Goal: Transaction & Acquisition: Purchase product/service

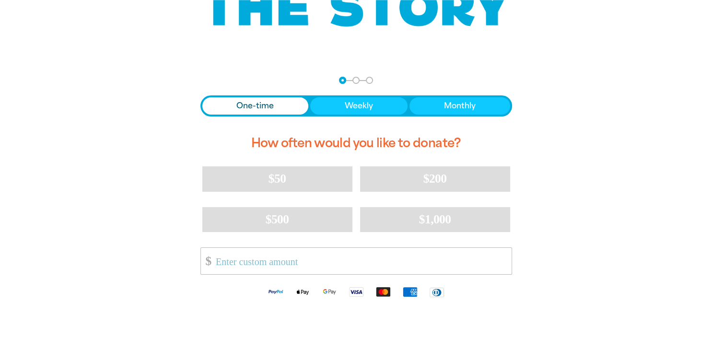
scroll to position [153, 0]
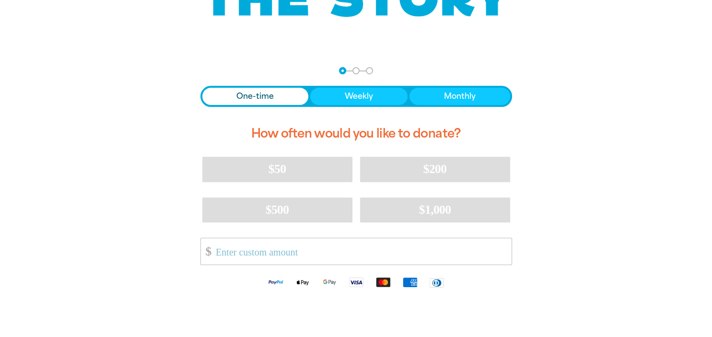
click at [267, 92] on span "One-time" at bounding box center [254, 97] width 37 height 12
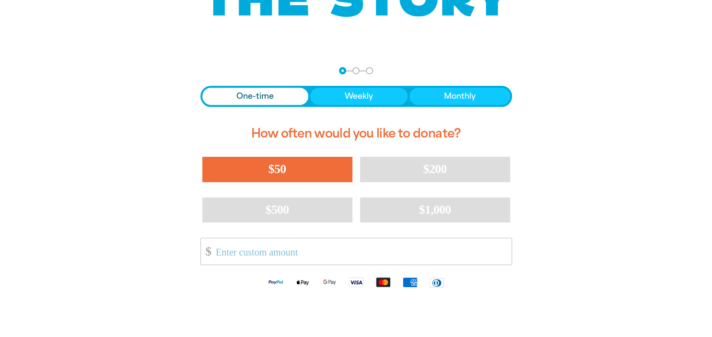
click at [298, 172] on button "$50" at bounding box center [277, 169] width 150 height 25
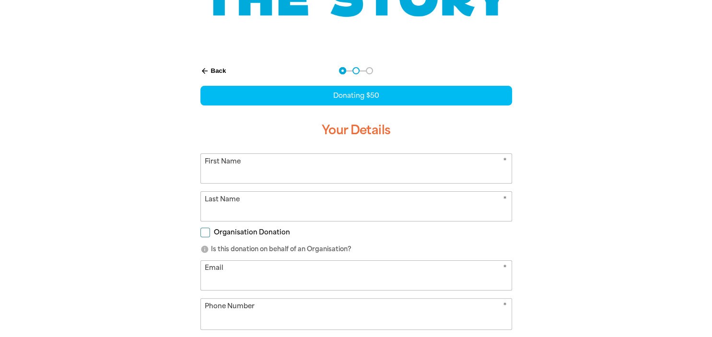
select select "AU"
click at [298, 172] on input "First Name" at bounding box center [356, 168] width 311 height 29
type input "[PERSON_NAME]"
type input "[EMAIL_ADDRESS][DOMAIN_NAME]"
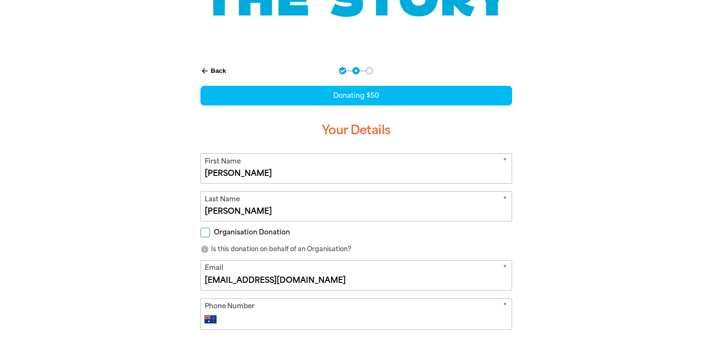
type input "[PHONE_NUMBER]"
type input "19 [PERSON_NAME]"
type input "[PHONE_NUMBER]"
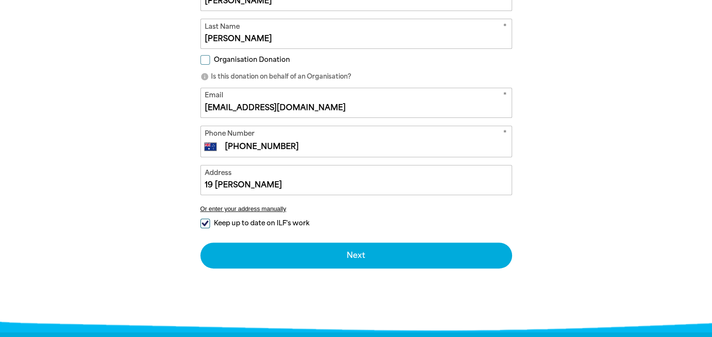
scroll to position [334, 0]
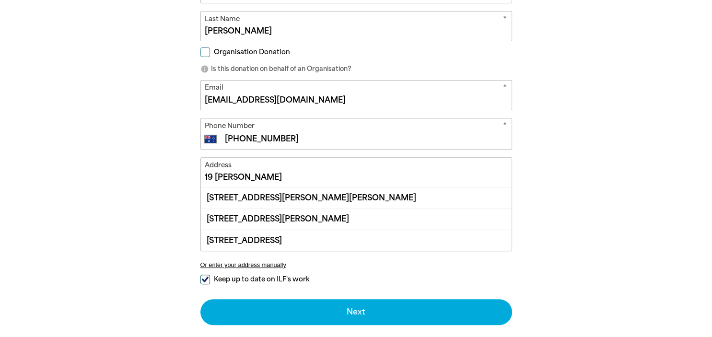
click at [300, 174] on input "19 [PERSON_NAME]" at bounding box center [356, 172] width 311 height 29
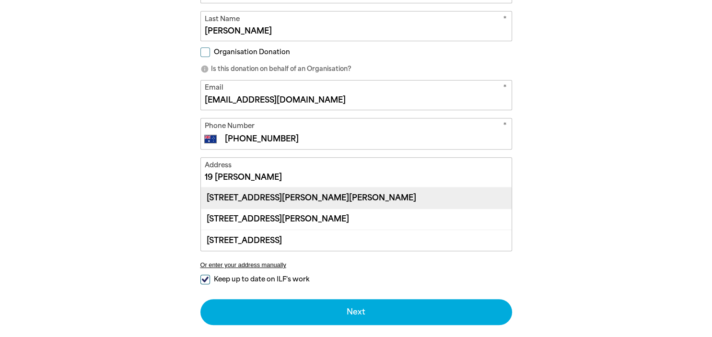
click at [335, 199] on div "[STREET_ADDRESS][PERSON_NAME][PERSON_NAME]" at bounding box center [356, 197] width 311 height 21
type input "[STREET_ADDRESS][PERSON_NAME][PERSON_NAME]"
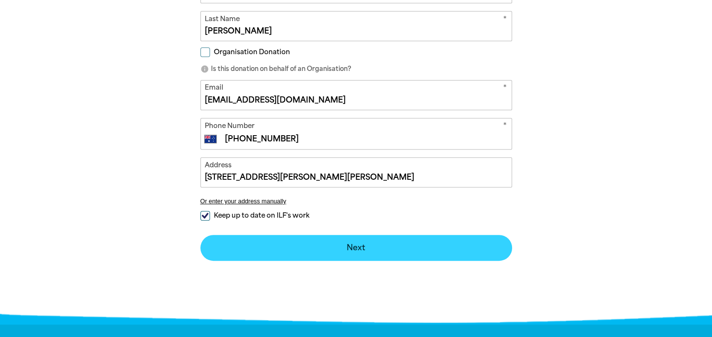
click at [382, 254] on button "Next chevron_right" at bounding box center [355, 248] width 311 height 26
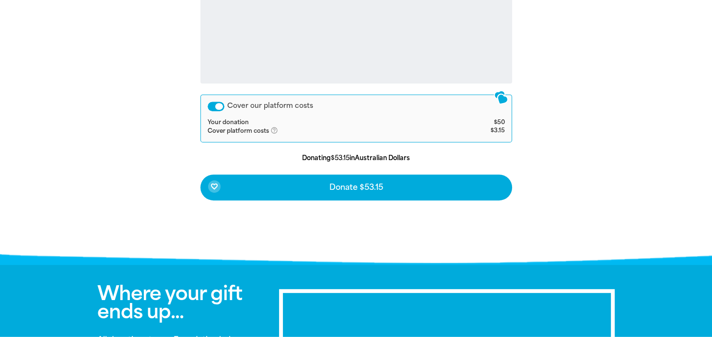
scroll to position [452, 0]
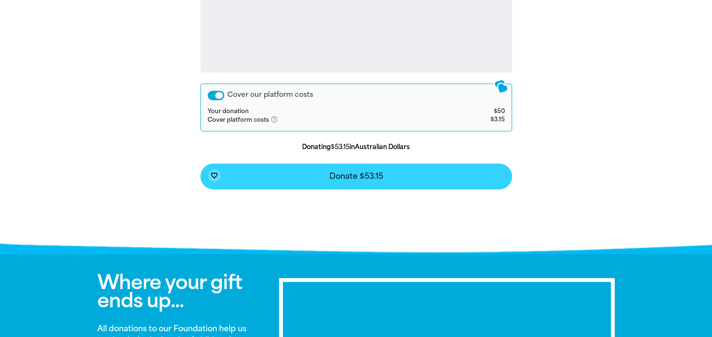
click at [401, 169] on button "favorite_border Donate $53.15" at bounding box center [355, 176] width 311 height 26
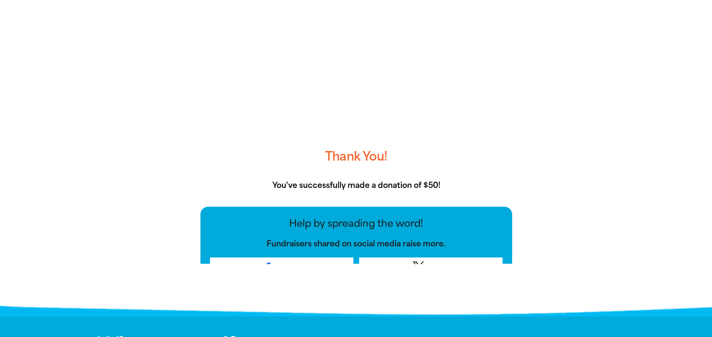
scroll to position [198, 0]
